Goal: Information Seeking & Learning: Learn about a topic

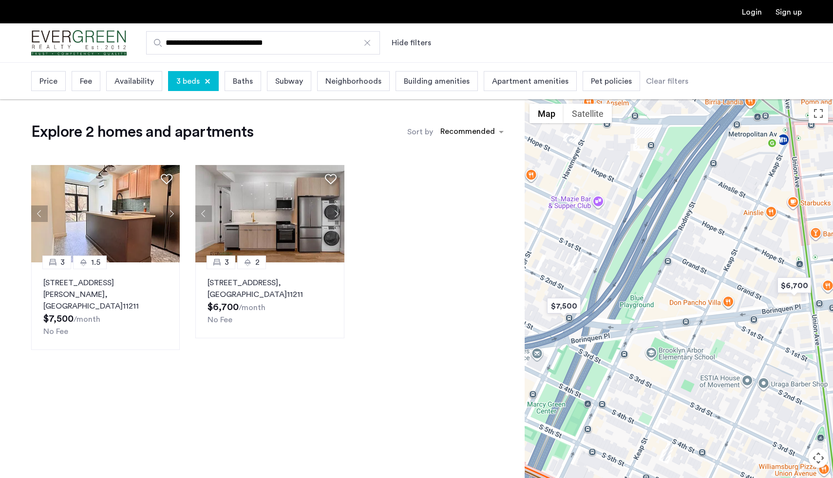
click at [425, 375] on div "Explore 2 homes and apartments Sort by Recommended 3 1.5 [STREET_ADDRESS][PERSO…" at bounding box center [262, 307] width 525 height 416
click at [369, 44] on div at bounding box center [367, 43] width 10 height 10
click at [369, 44] on input "**********" at bounding box center [263, 42] width 234 height 23
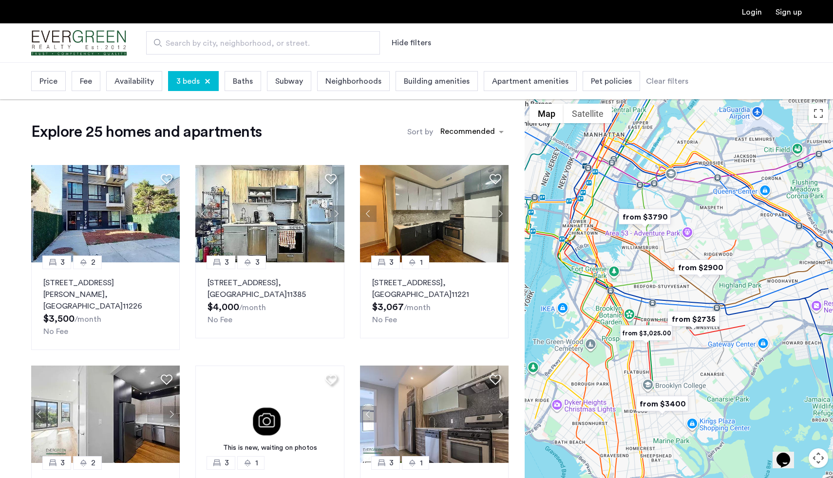
click at [698, 268] on img "from $2900" at bounding box center [700, 268] width 60 height 22
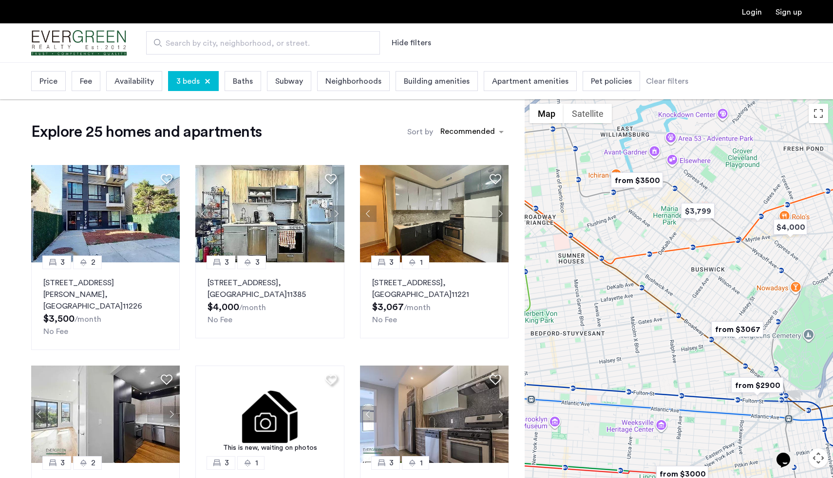
drag, startPoint x: 669, startPoint y: 266, endPoint x: 705, endPoint y: 266, distance: 36.5
click at [705, 266] on div "To navigate, press the arrow keys." at bounding box center [679, 307] width 308 height 416
click at [699, 212] on img "$3,799" at bounding box center [698, 211] width 41 height 22
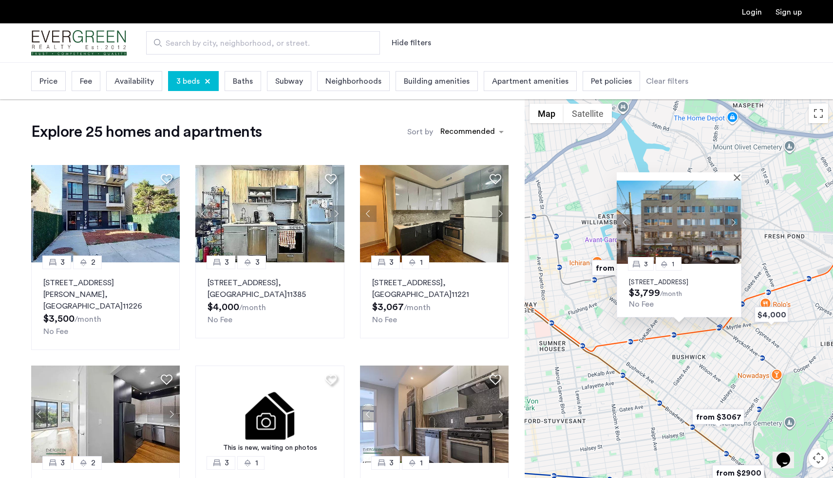
click at [677, 224] on img at bounding box center [679, 222] width 125 height 83
